Goal: Task Accomplishment & Management: Use online tool/utility

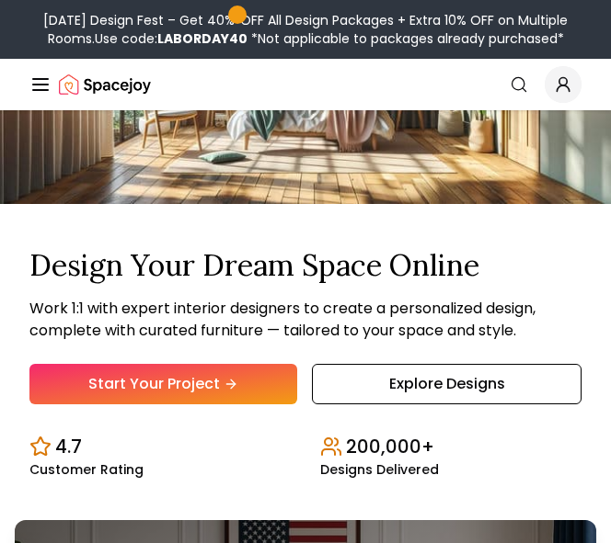
click at [356, 381] on link "Explore Designs" at bounding box center [446, 384] width 269 height 40
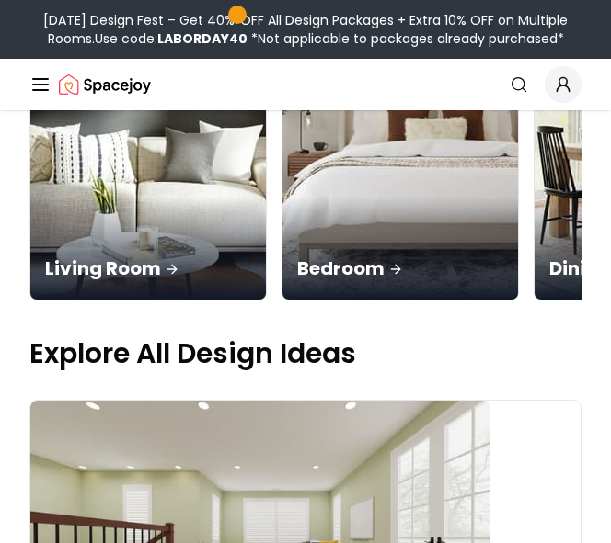
scroll to position [460, 0]
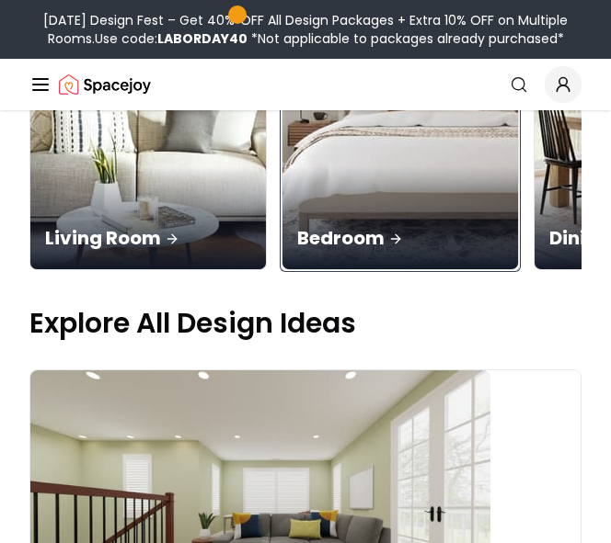
click at [345, 252] on div "Bedroom" at bounding box center [399, 217] width 235 height 103
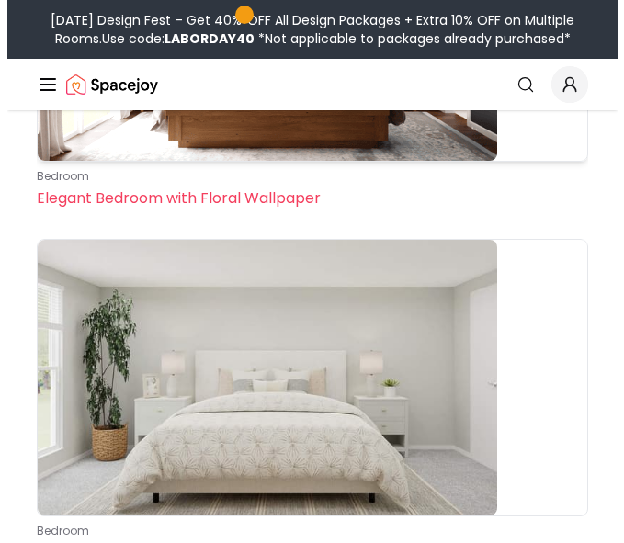
scroll to position [2023, 0]
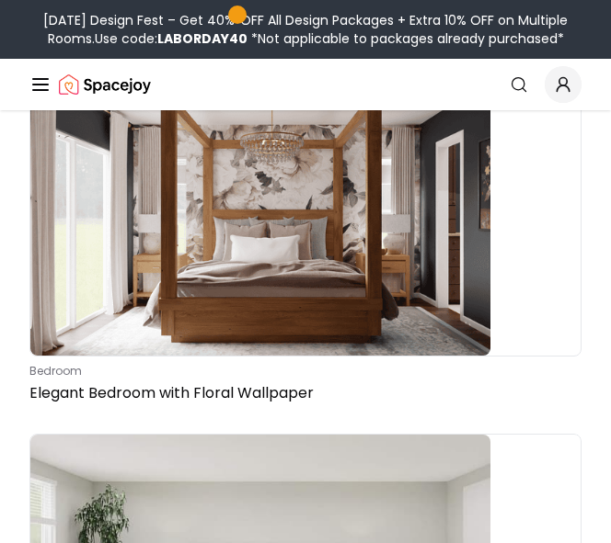
click at [40, 87] on icon "Global" at bounding box center [40, 85] width 22 height 22
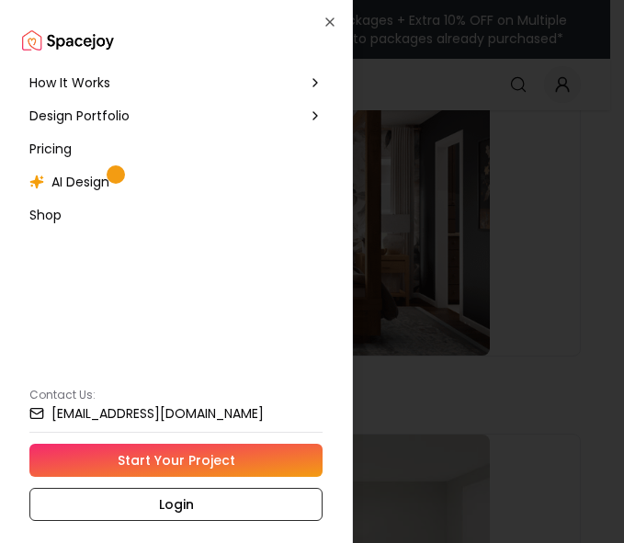
click at [76, 180] on span "AI Design" at bounding box center [80, 182] width 58 height 18
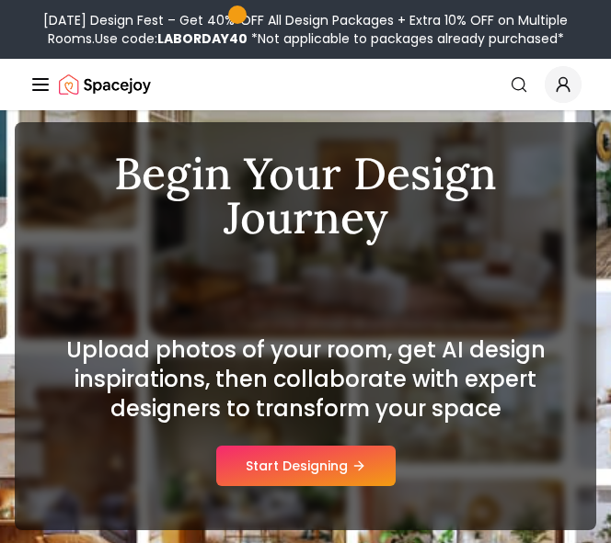
scroll to position [92, 0]
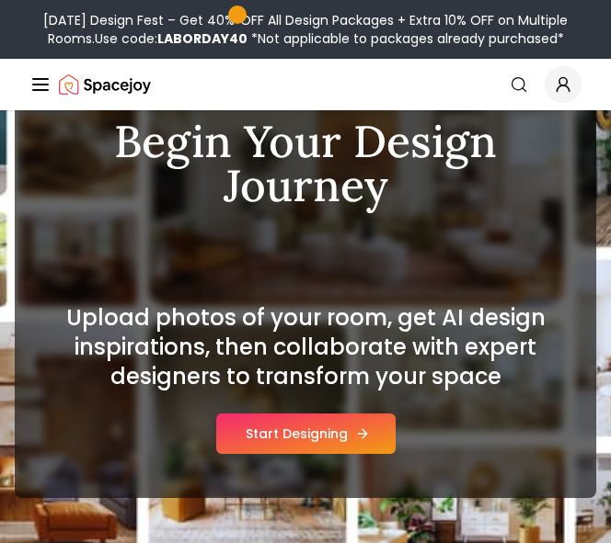
click at [298, 425] on button "Start Designing" at bounding box center [305, 434] width 179 height 40
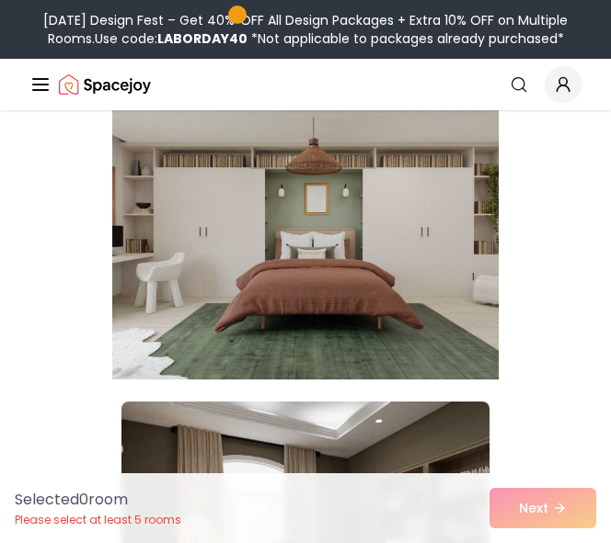
scroll to position [2788, 0]
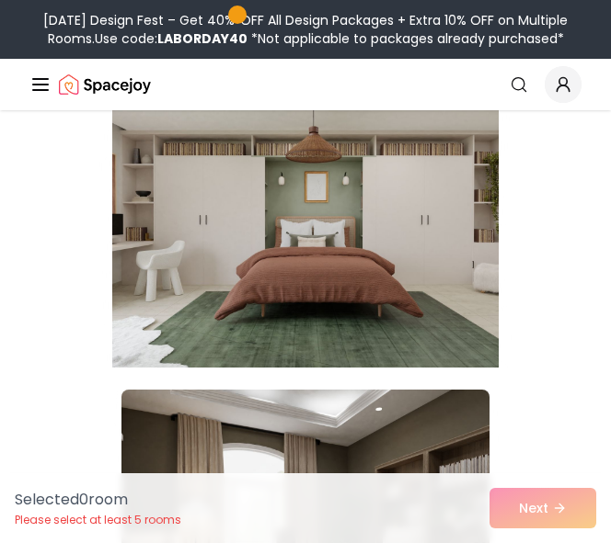
click at [180, 351] on img at bounding box center [305, 220] width 386 height 309
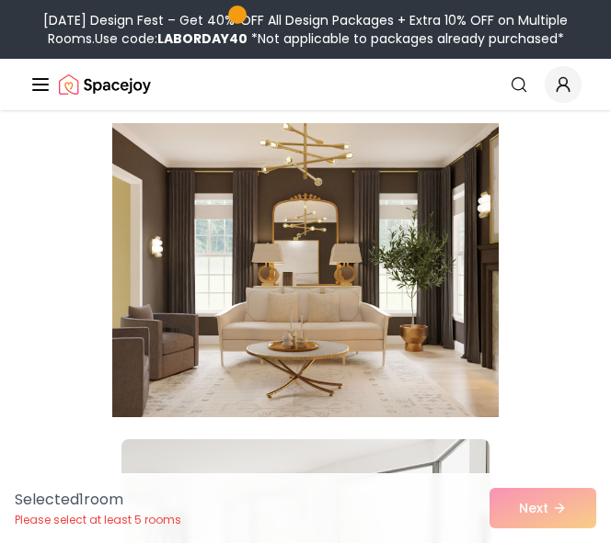
scroll to position [3983, 0]
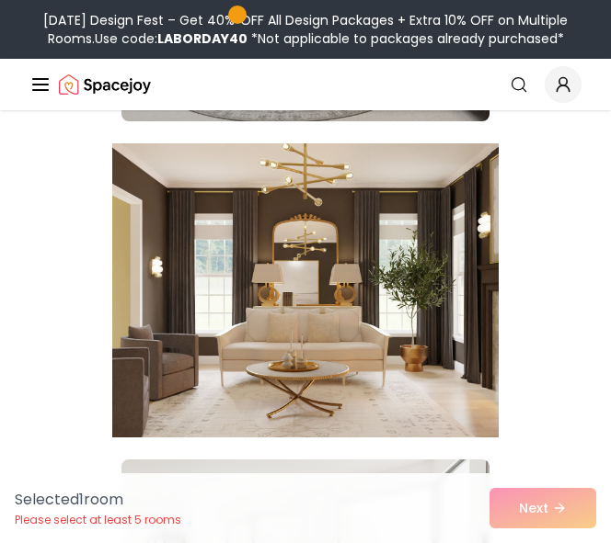
click at [149, 347] on img at bounding box center [305, 290] width 386 height 309
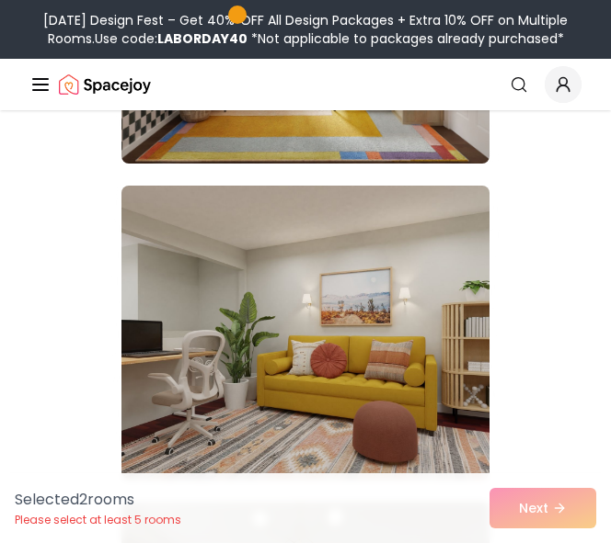
scroll to position [5546, 0]
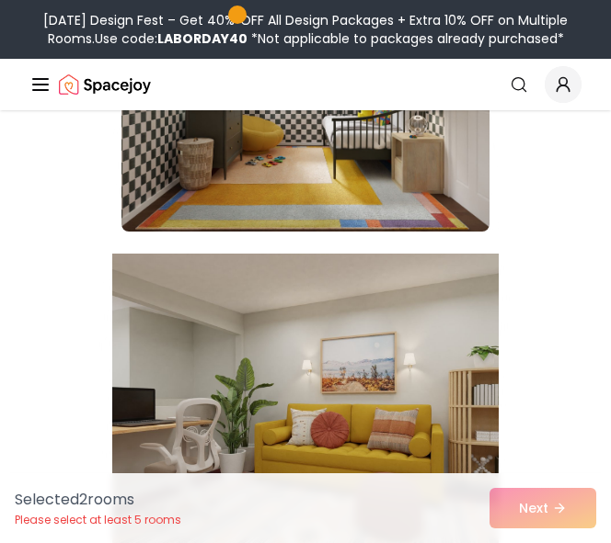
click at [348, 438] on img at bounding box center [305, 400] width 386 height 309
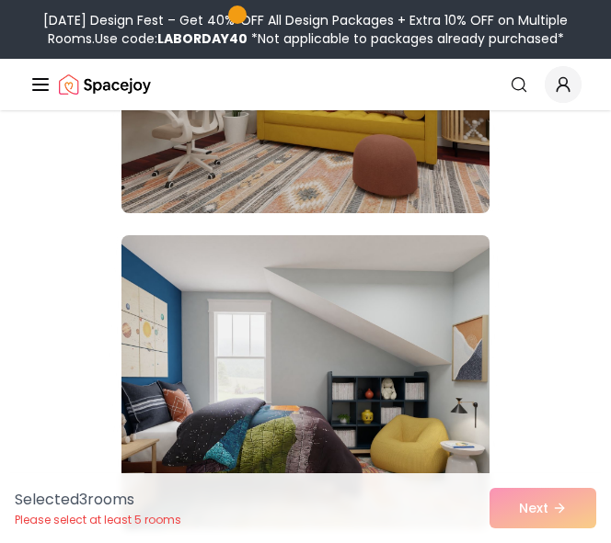
scroll to position [6557, 0]
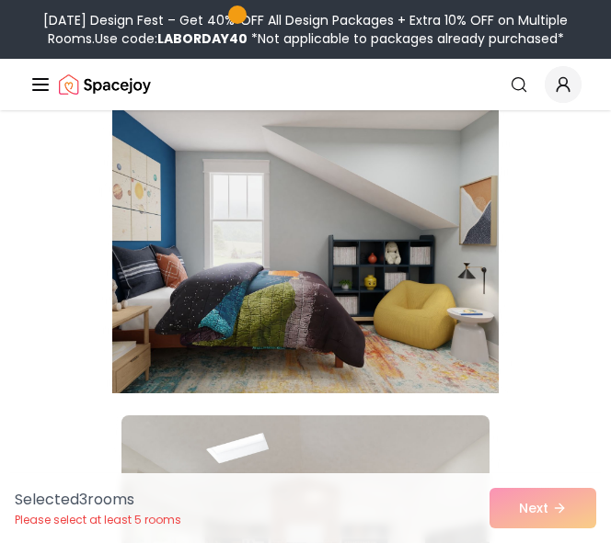
click at [318, 368] on img at bounding box center [305, 246] width 386 height 309
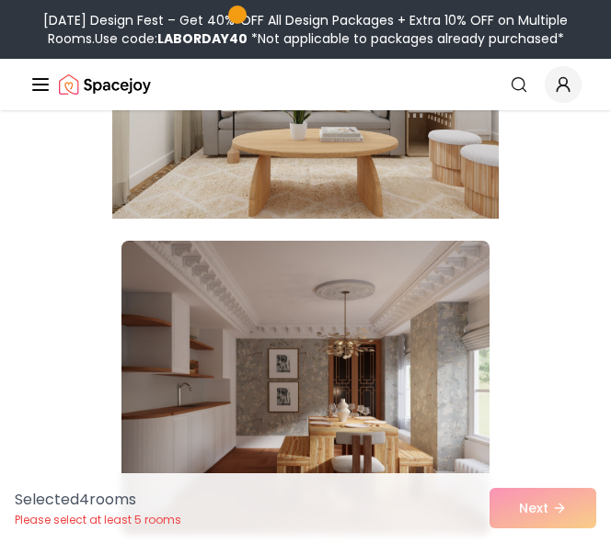
scroll to position [7661, 0]
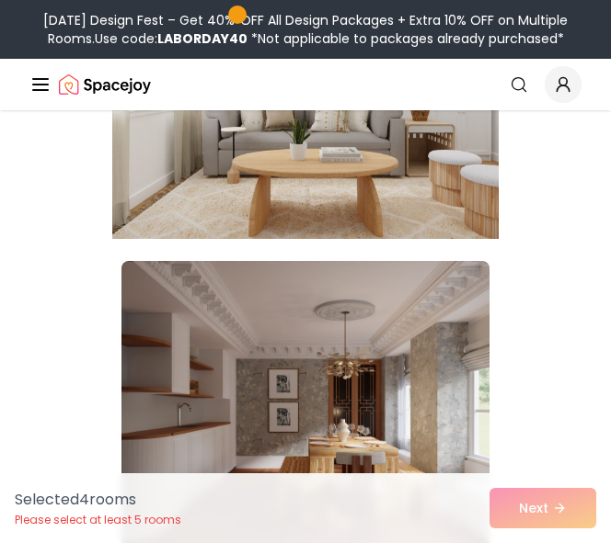
click at [290, 232] on img at bounding box center [305, 91] width 386 height 309
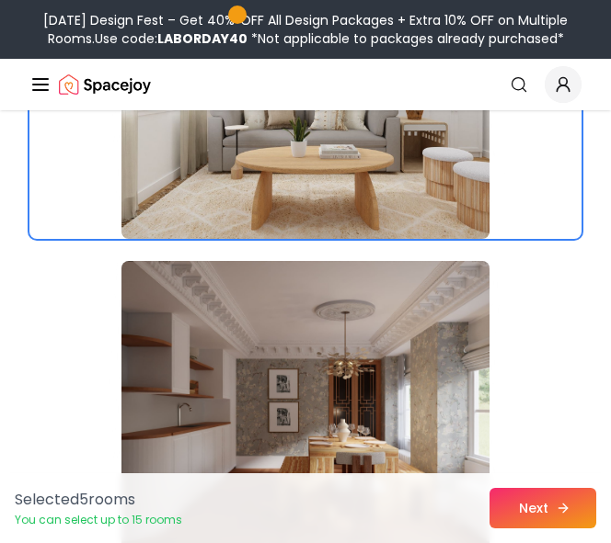
click at [505, 488] on button "Next" at bounding box center [542, 508] width 107 height 40
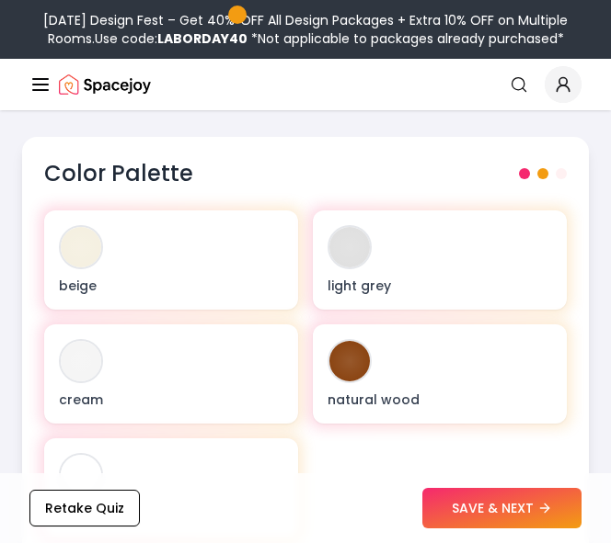
scroll to position [736, 0]
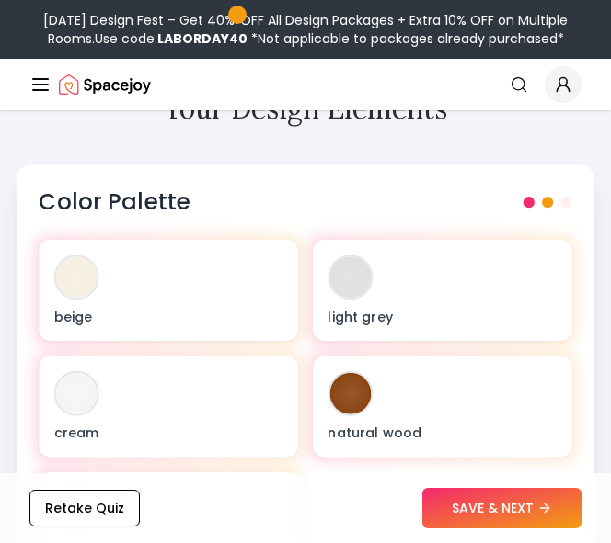
click at [531, 205] on span at bounding box center [528, 202] width 11 height 11
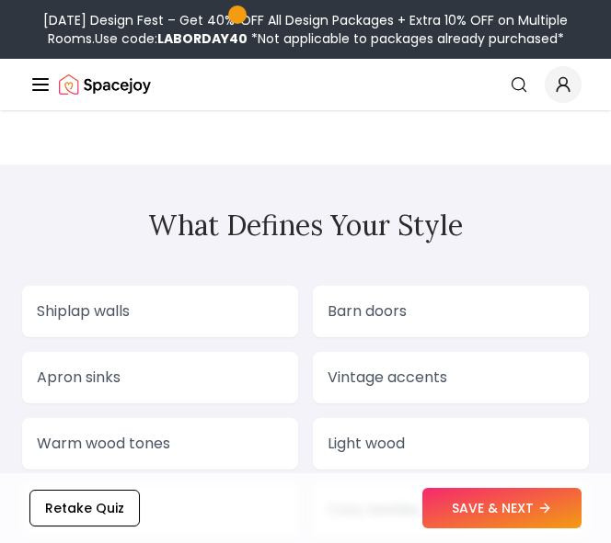
scroll to position [2574, 0]
